Goal: Information Seeking & Learning: Learn about a topic

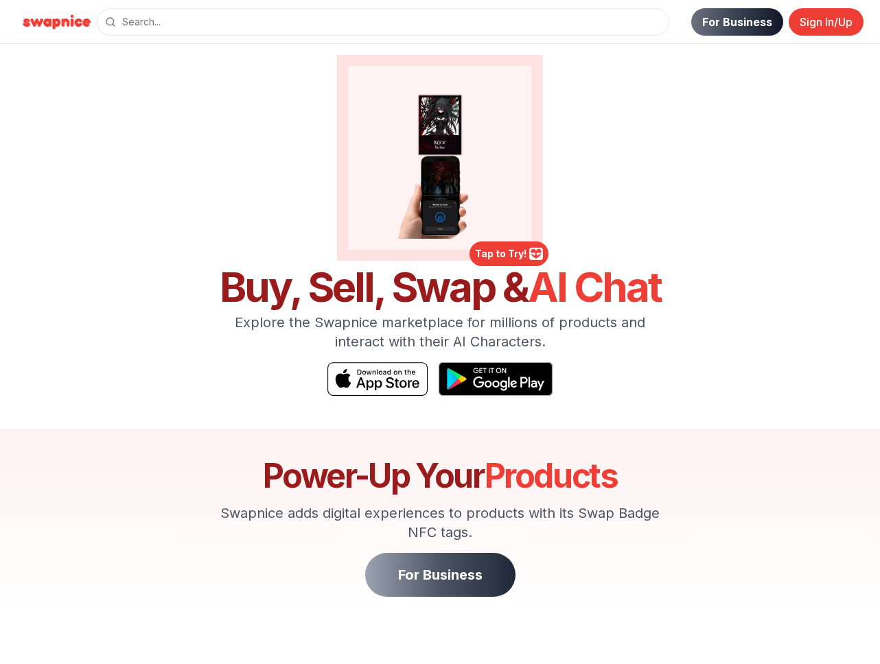
click at [735, 16] on link "For Business" at bounding box center [737, 21] width 92 height 27
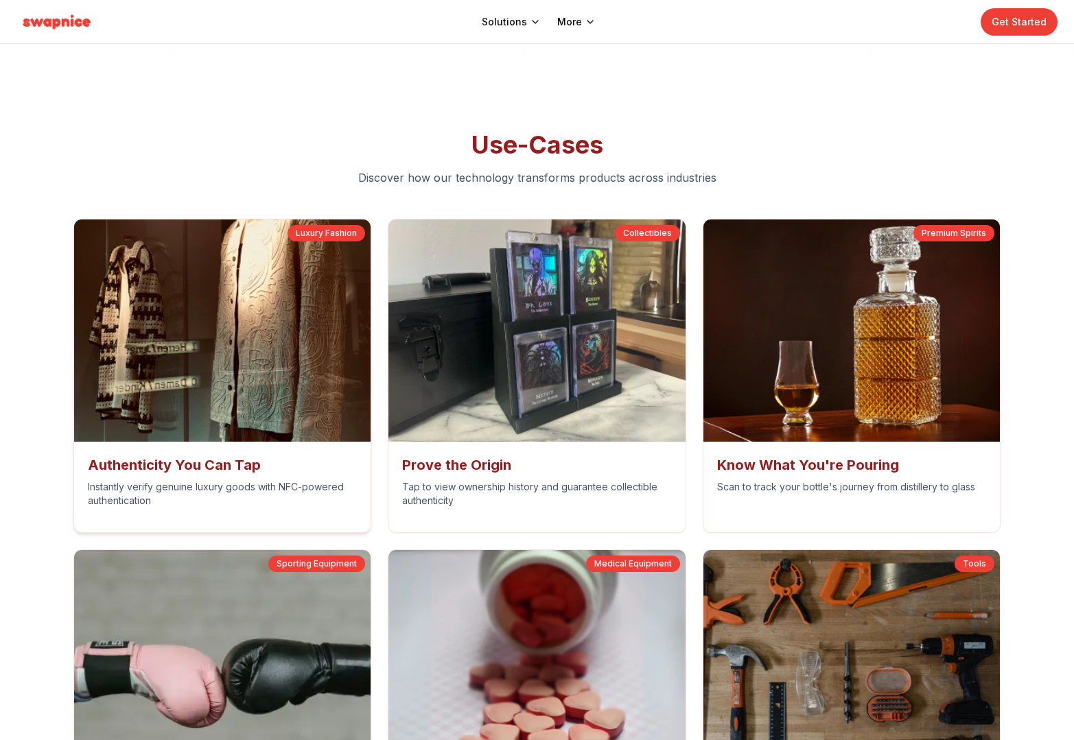
scroll to position [5543, 0]
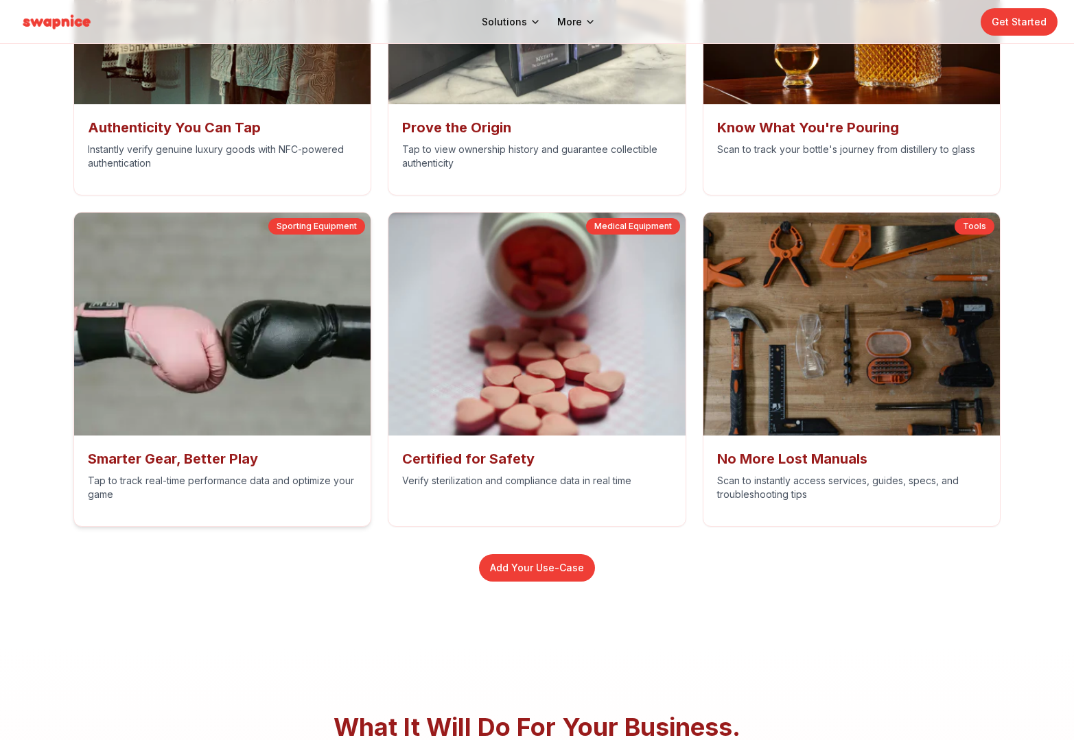
click at [180, 308] on img at bounding box center [222, 324] width 311 height 234
click at [207, 469] on div "Smarter Gear, Better Play Tap to track real-time performance data and optimize …" at bounding box center [222, 481] width 297 height 91
click at [209, 459] on h3 "Smarter Gear, Better Play" at bounding box center [223, 458] width 270 height 19
click at [296, 225] on div "Sporting Equipment" at bounding box center [316, 226] width 97 height 16
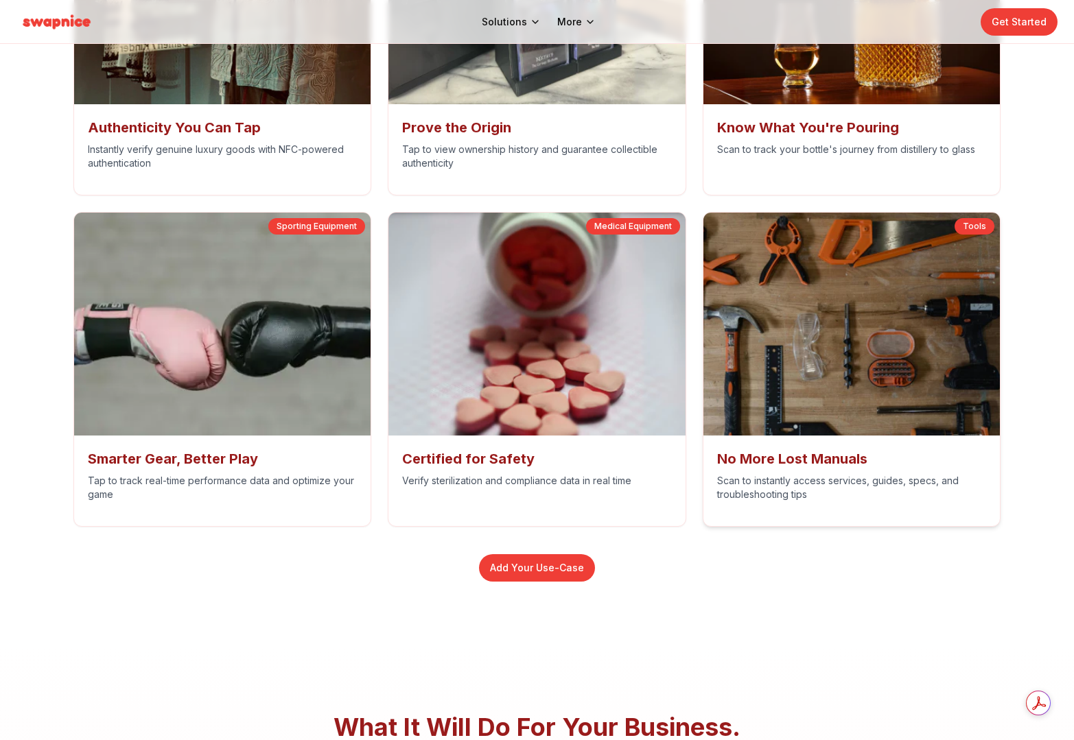
click at [645, 251] on img at bounding box center [536, 324] width 297 height 223
click at [865, 239] on img at bounding box center [851, 324] width 311 height 234
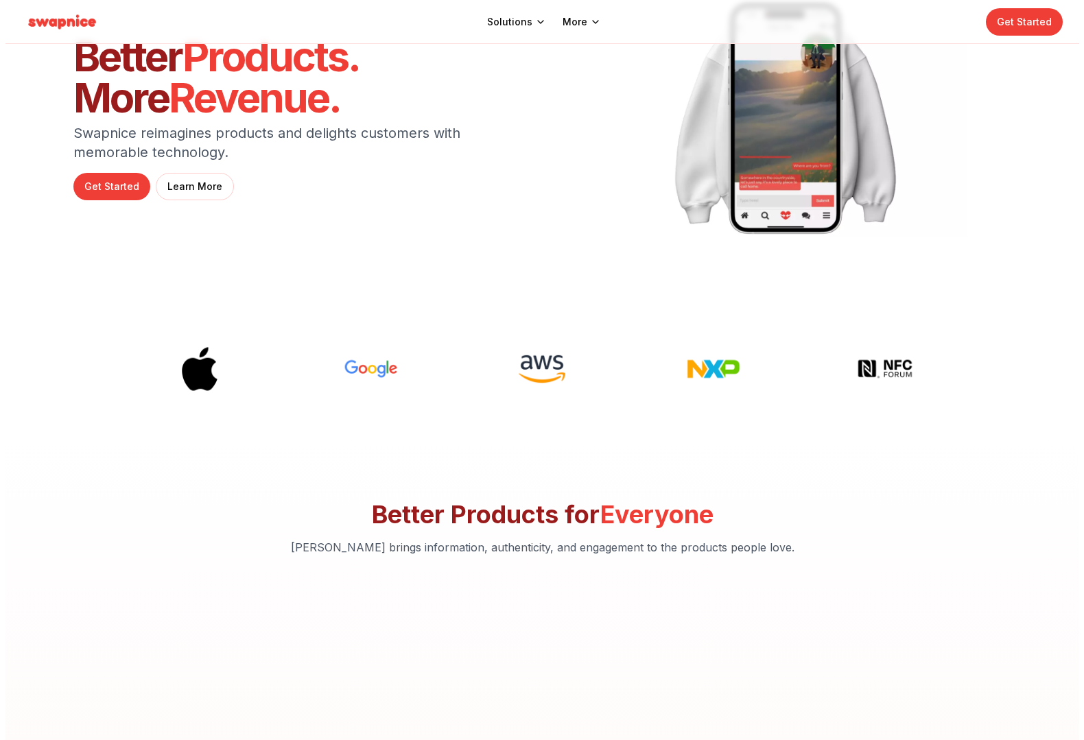
scroll to position [0, 0]
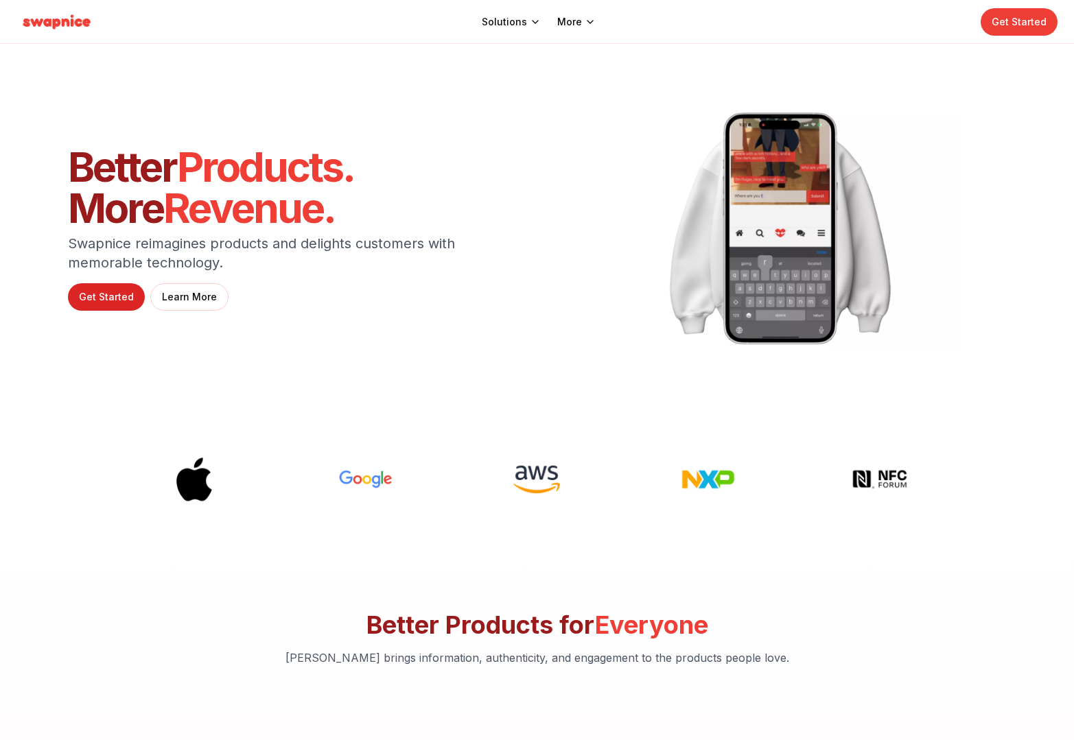
click at [128, 298] on link "Get Started" at bounding box center [106, 296] width 77 height 27
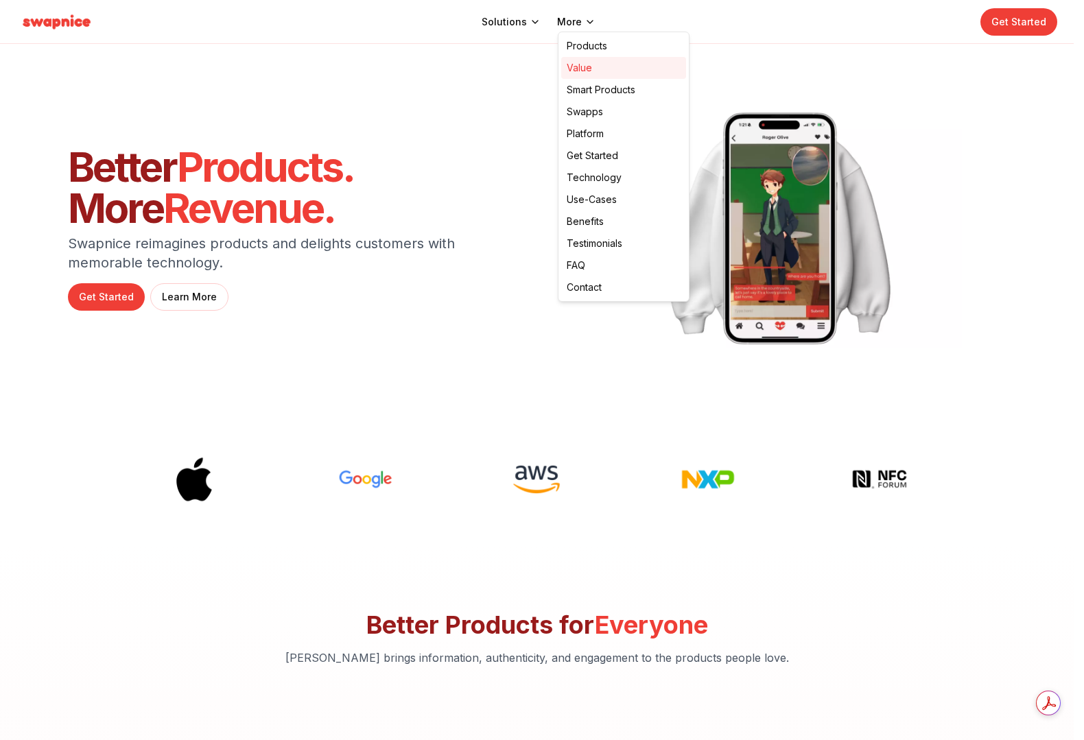
click at [571, 64] on link "Value" at bounding box center [623, 68] width 125 height 22
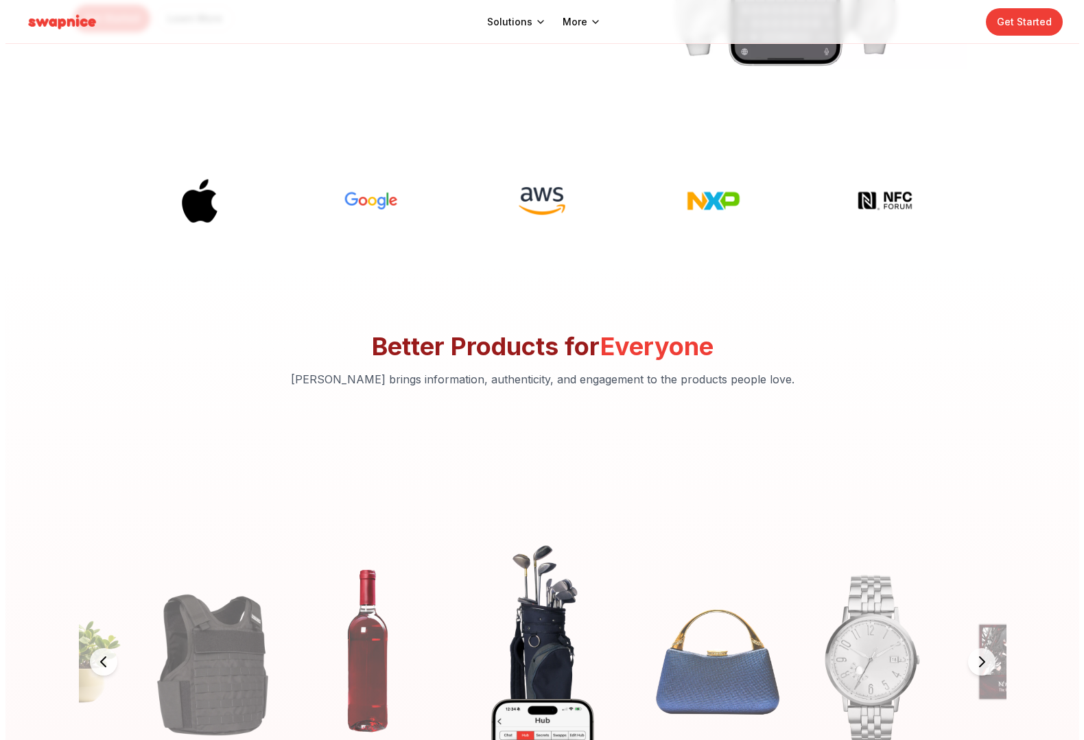
scroll to position [276, 0]
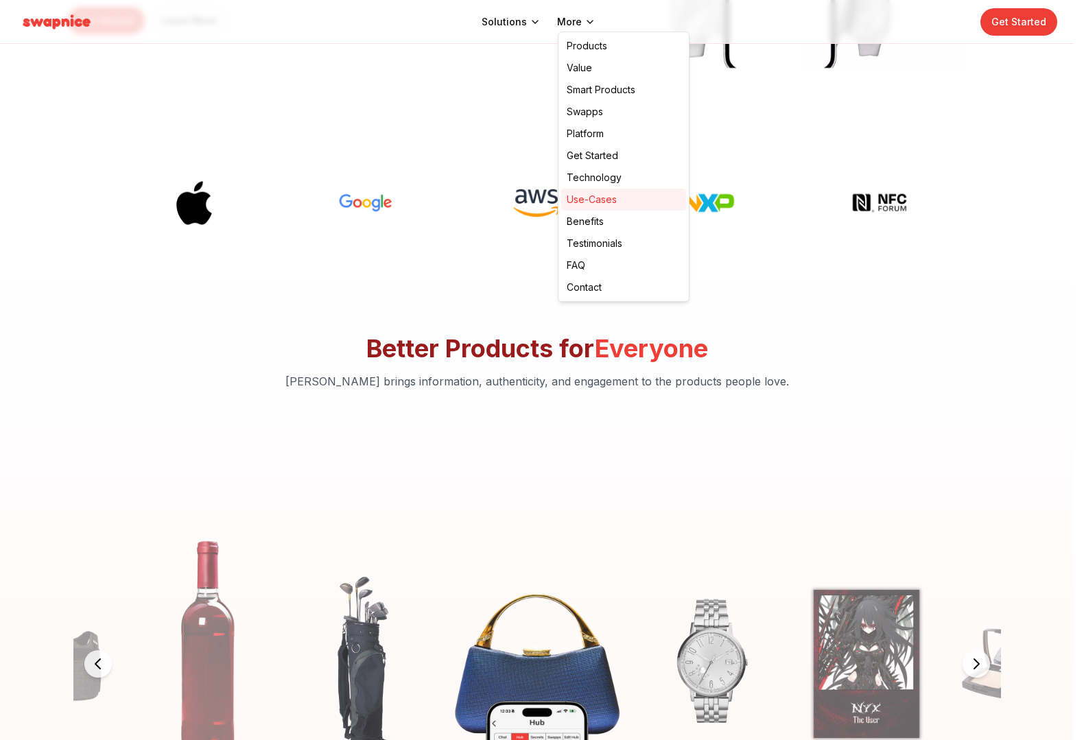
click at [599, 201] on link "Use-Cases" at bounding box center [623, 200] width 125 height 22
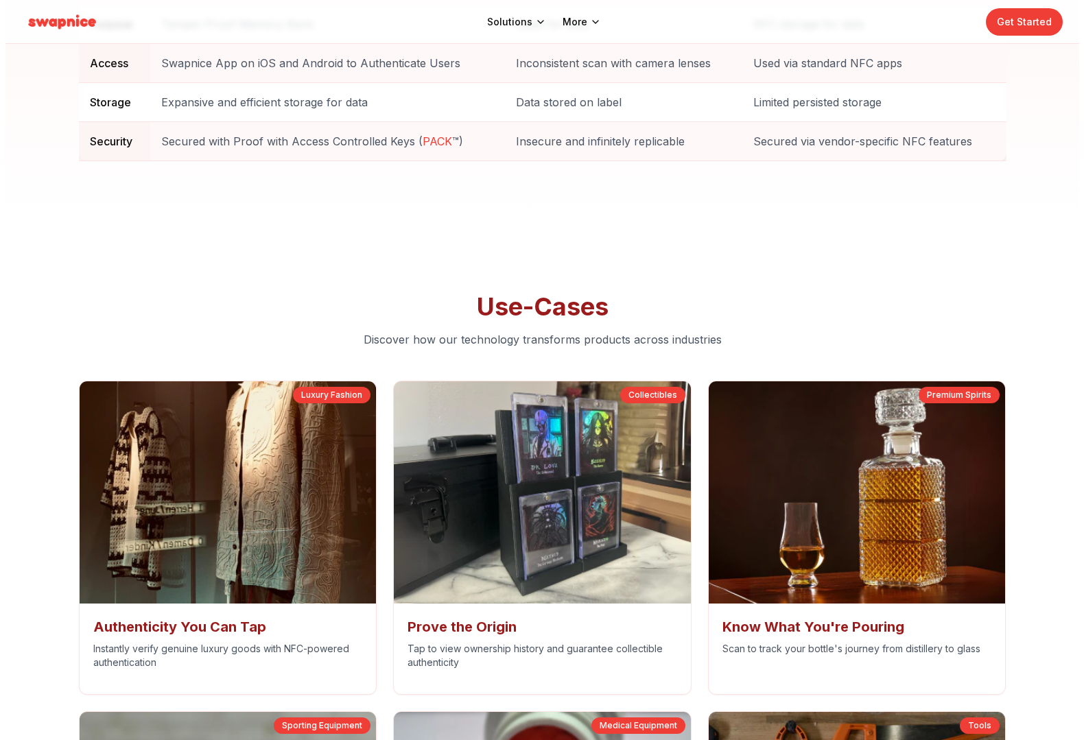
scroll to position [4799, 0]
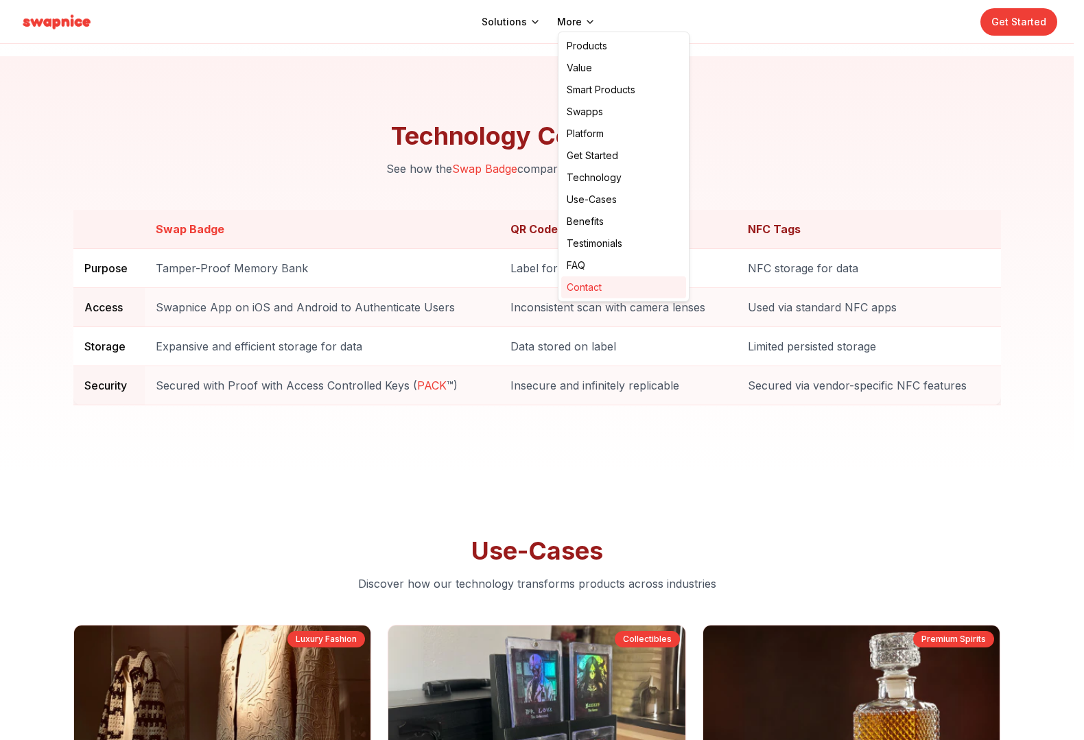
click at [600, 281] on link "Contact" at bounding box center [623, 287] width 125 height 22
